Goal: Task Accomplishment & Management: Manage account settings

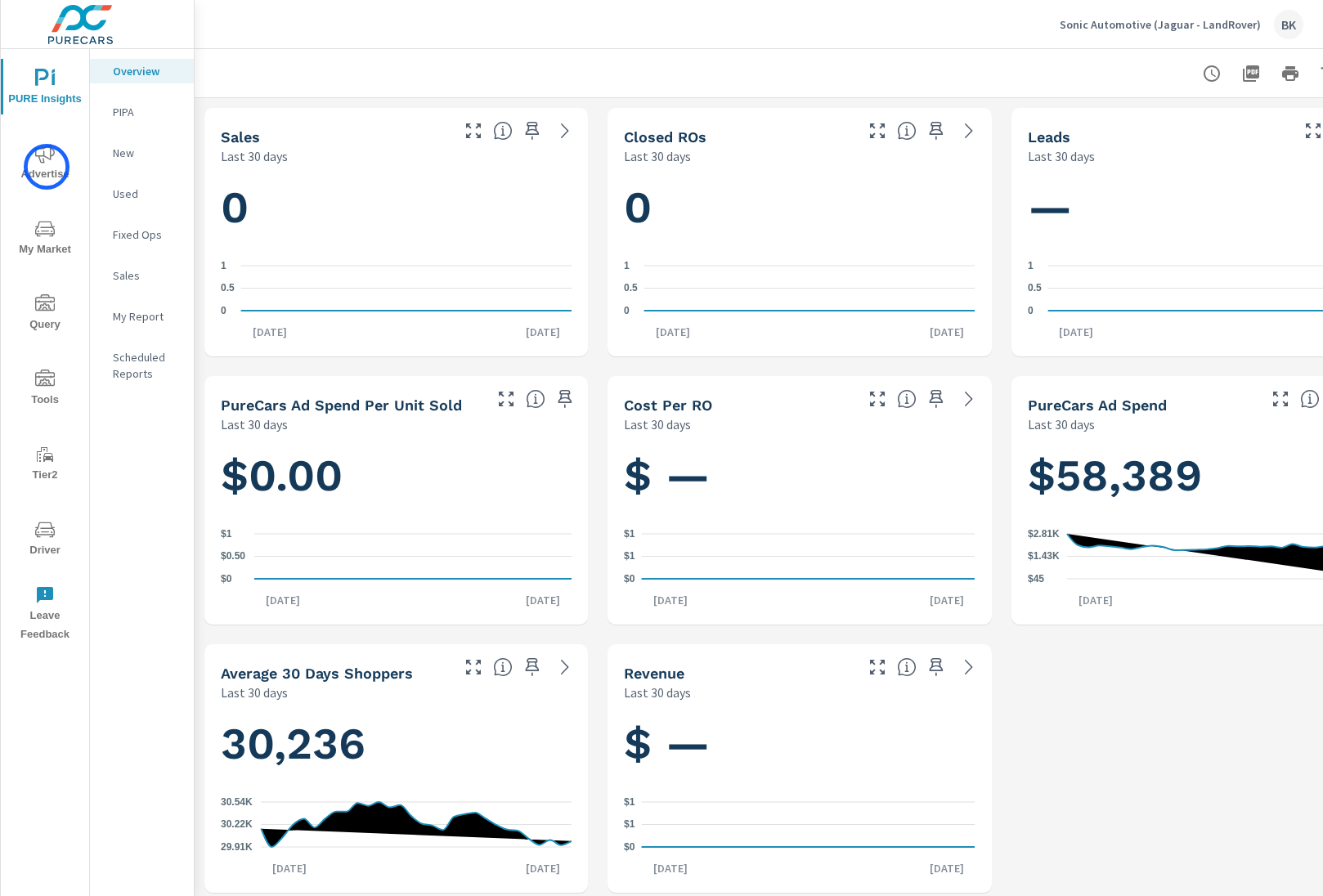
click at [46, 167] on span "Advertise" at bounding box center [45, 164] width 79 height 40
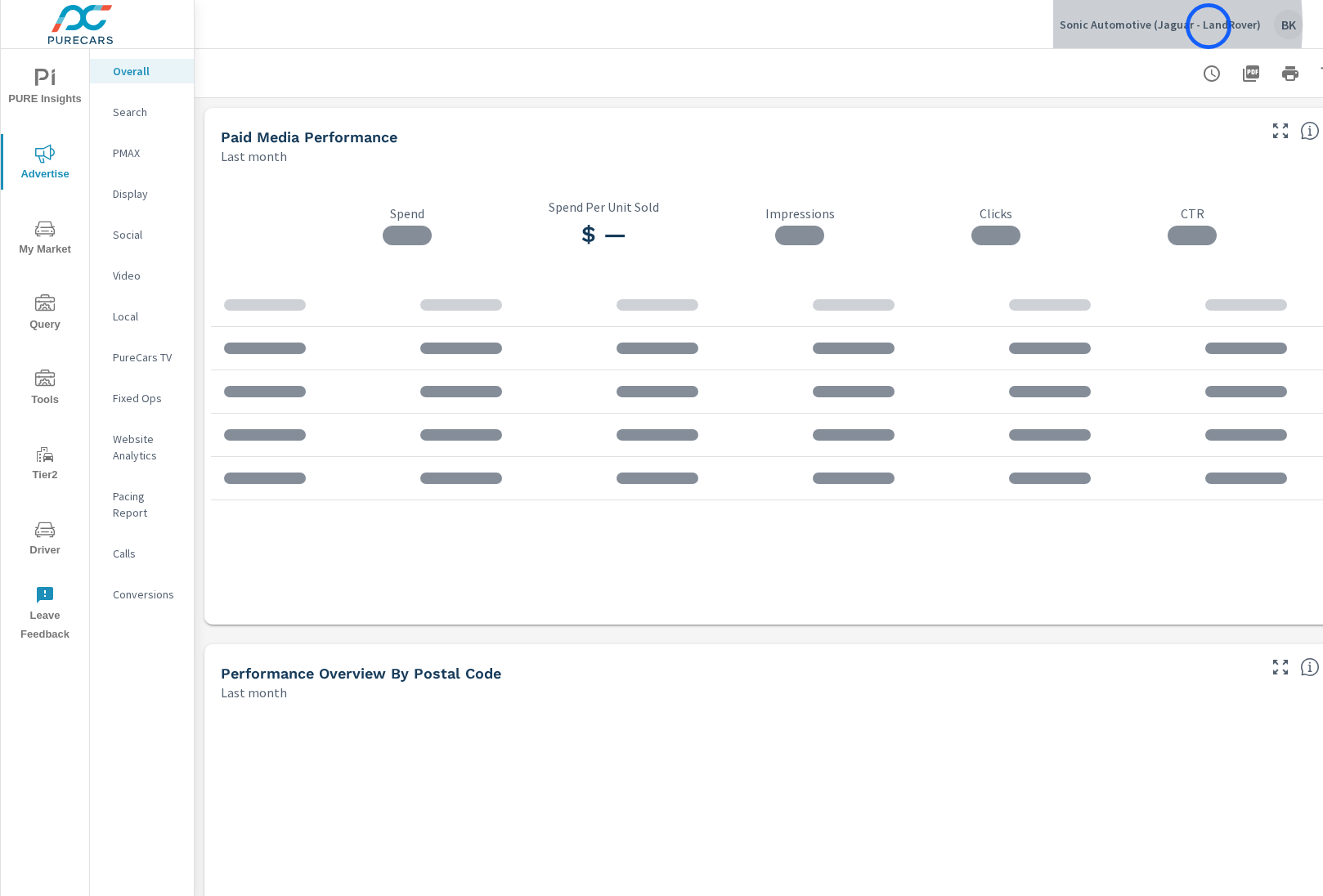
drag, startPoint x: 1064, startPoint y: 25, endPoint x: 1187, endPoint y: 28, distance: 123.0
click at [1204, 26] on button "Sonic Automotive (Jaguar - LandRover) BK" at bounding box center [1181, 24] width 256 height 48
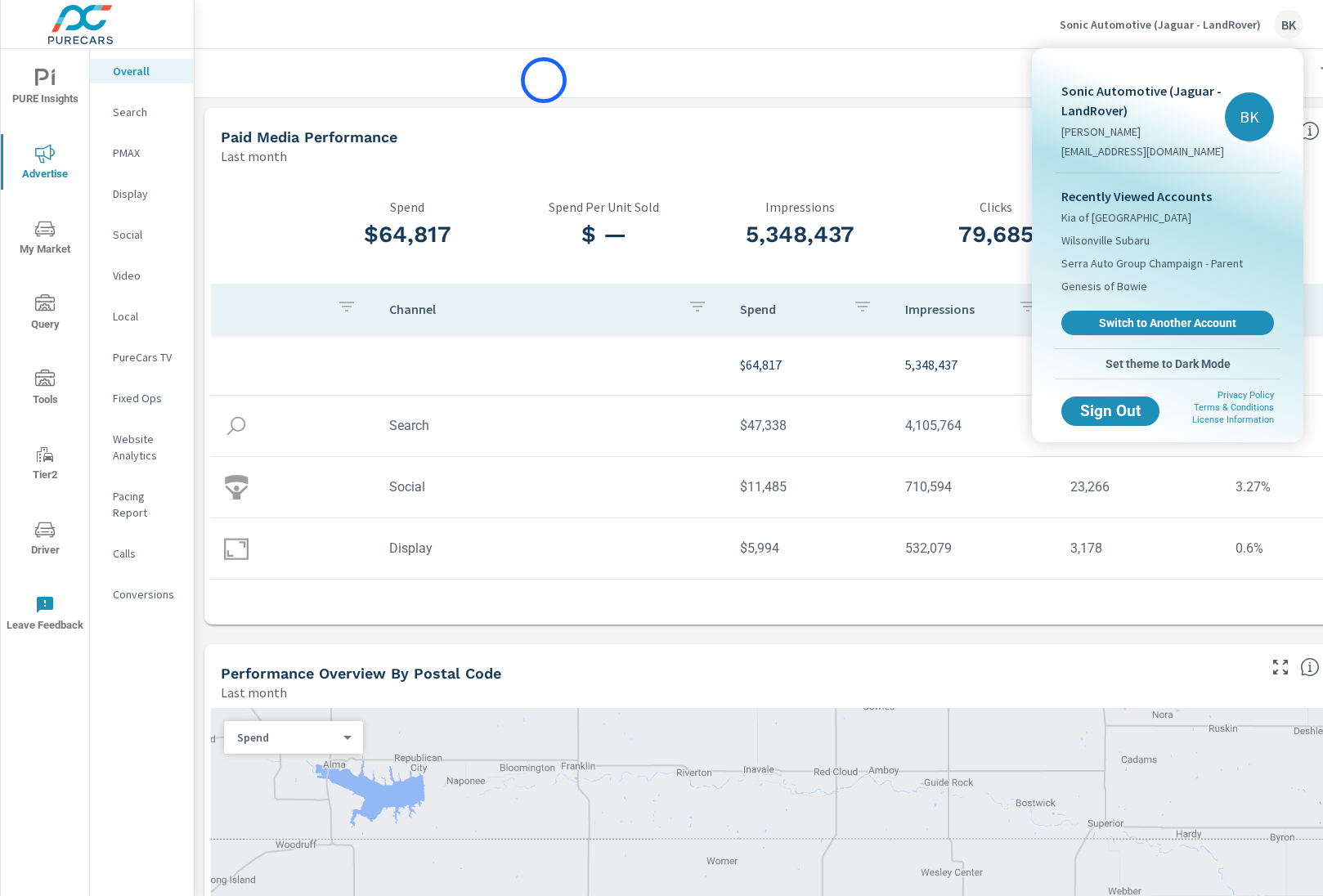
click at [542, 69] on div at bounding box center [662, 448] width 1323 height 896
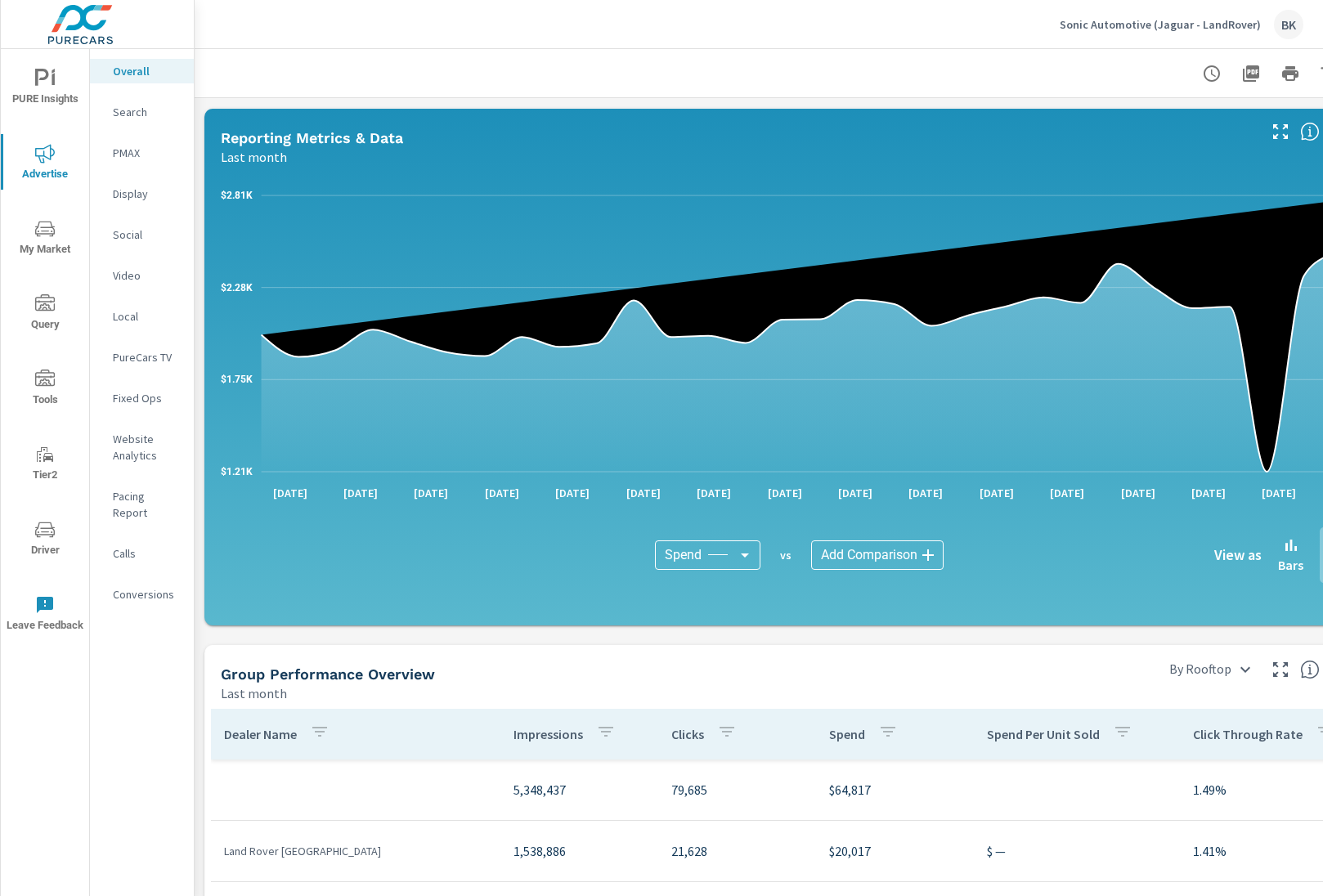
scroll to position [580, 0]
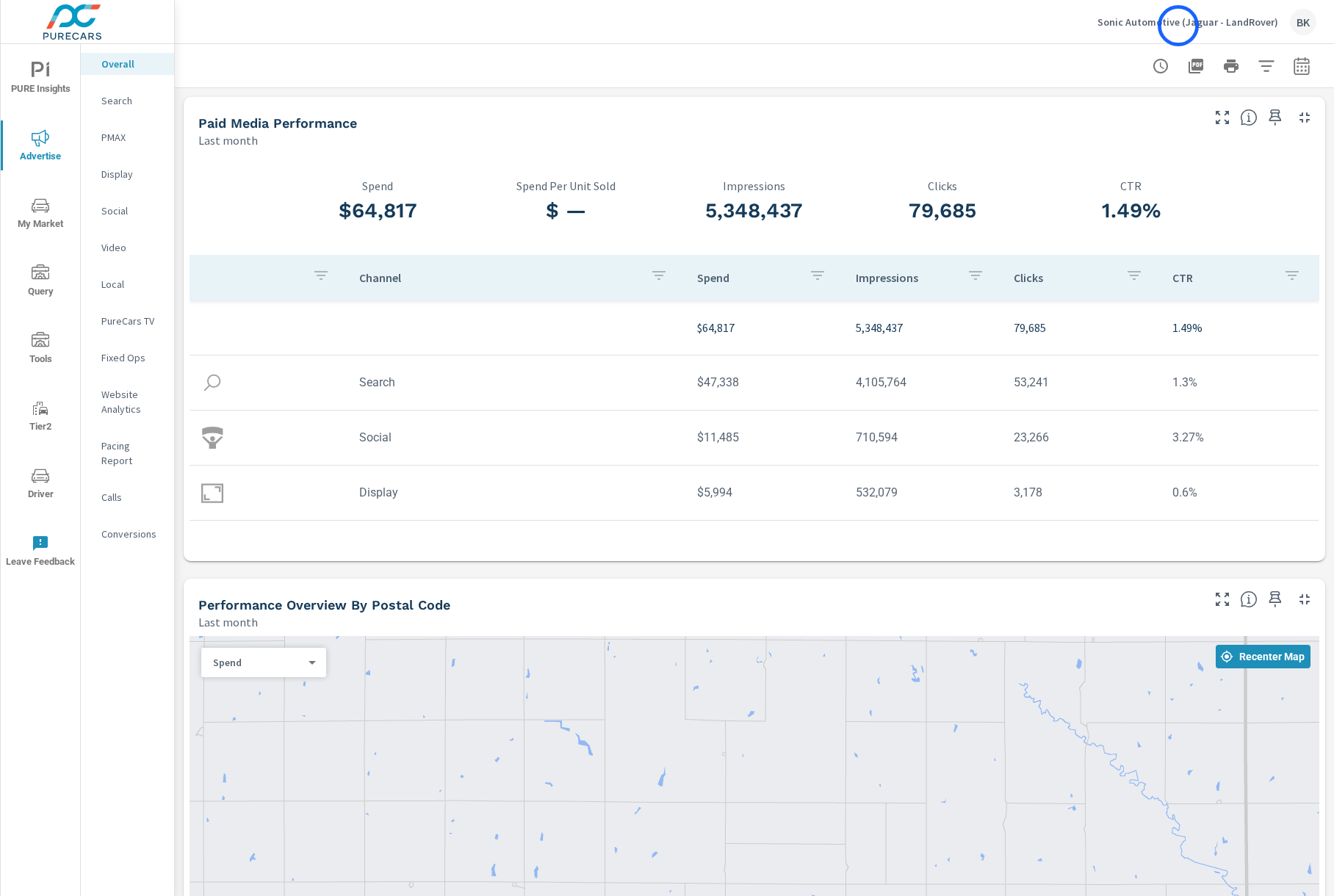
click at [1179, 26] on p "Sonic Automotive (Jaguar - LandRover)" at bounding box center [1188, 22] width 181 height 13
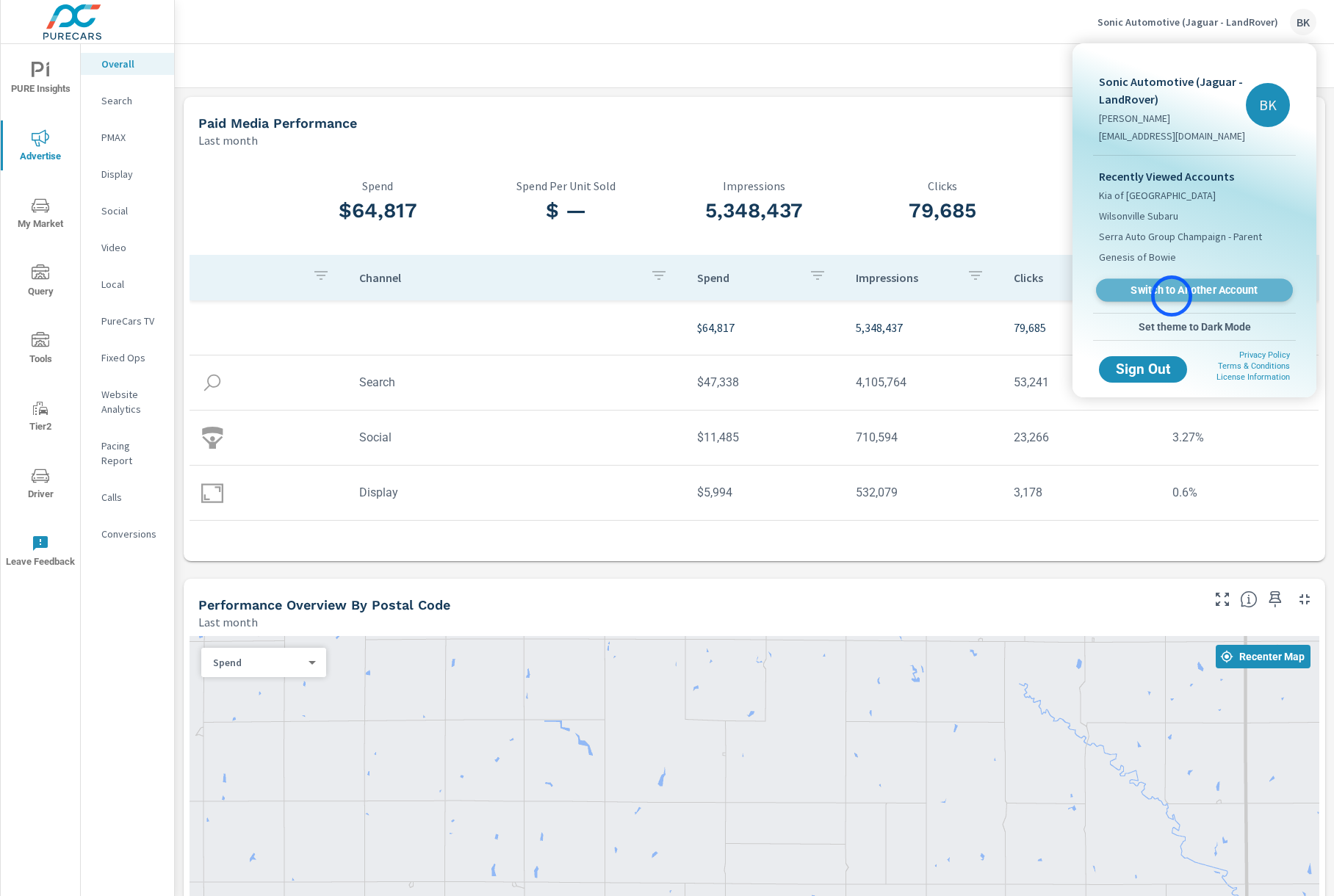
click at [1172, 296] on span "Switch to Another Account" at bounding box center [1194, 290] width 180 height 14
